Goal: Navigation & Orientation: Find specific page/section

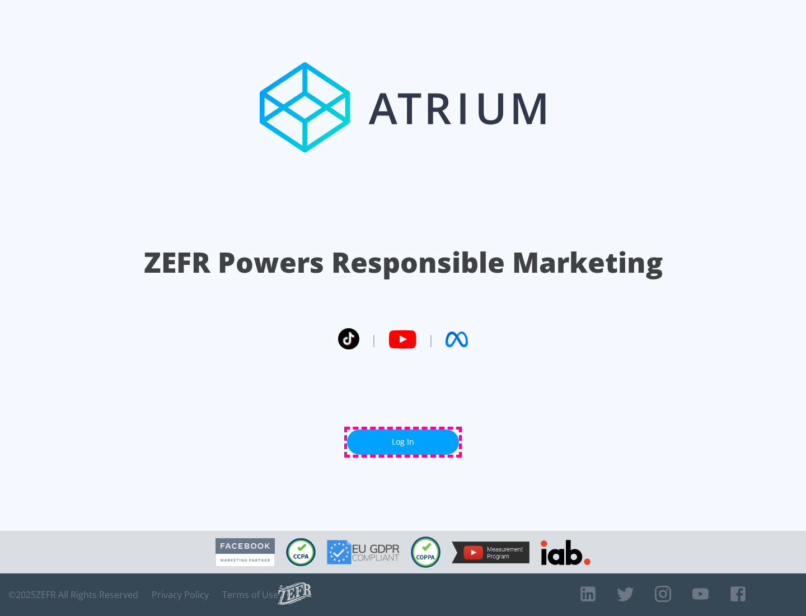
click at [403, 442] on link "Log In" at bounding box center [403, 442] width 112 height 25
